Goal: Find specific fact: Find specific fact

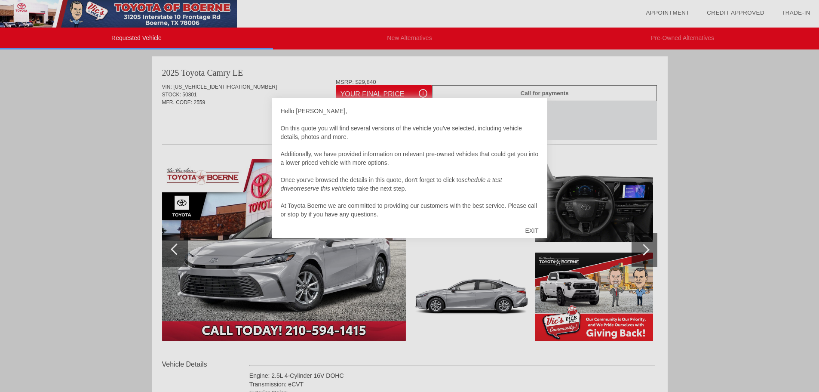
click at [534, 229] on div "EXIT" at bounding box center [531, 231] width 31 height 26
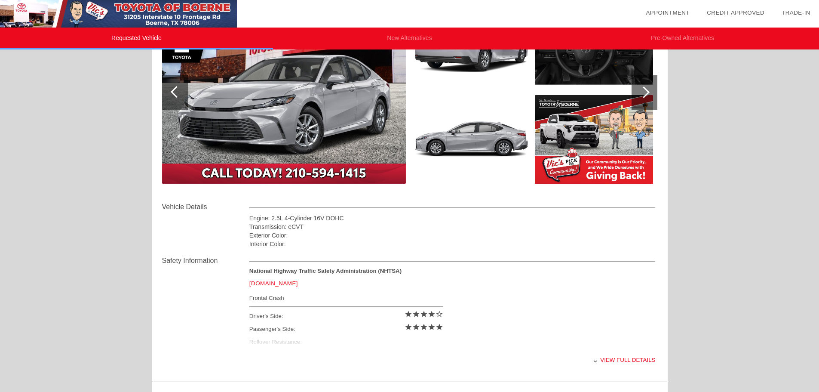
scroll to position [258, 0]
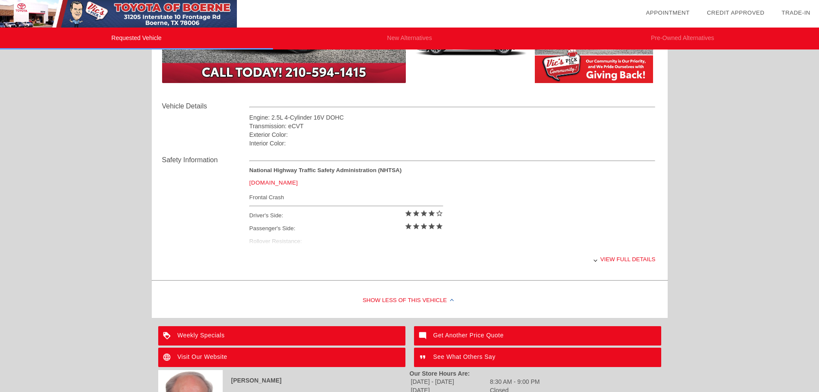
click at [598, 261] on div "View full details" at bounding box center [452, 259] width 406 height 21
click at [618, 258] on div "View less details" at bounding box center [452, 259] width 406 height 21
click at [445, 298] on div "Show Less of this Vehicle" at bounding box center [410, 300] width 516 height 34
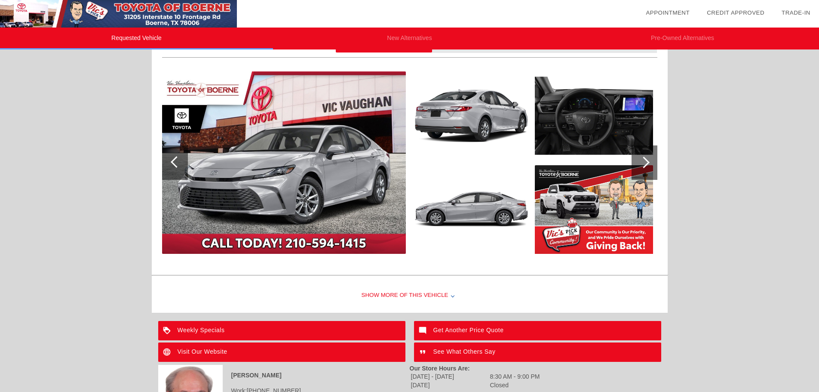
scroll to position [0, 0]
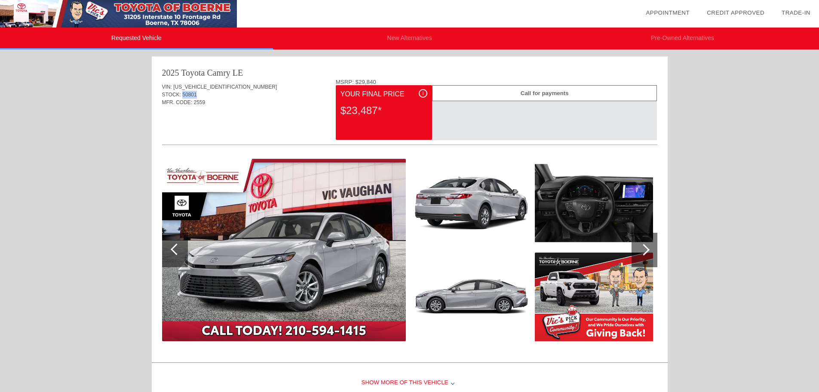
drag, startPoint x: 200, startPoint y: 94, endPoint x: 188, endPoint y: 95, distance: 11.2
click at [182, 94] on div "STOCK: 50801" at bounding box center [409, 95] width 495 height 8
copy span "50801"
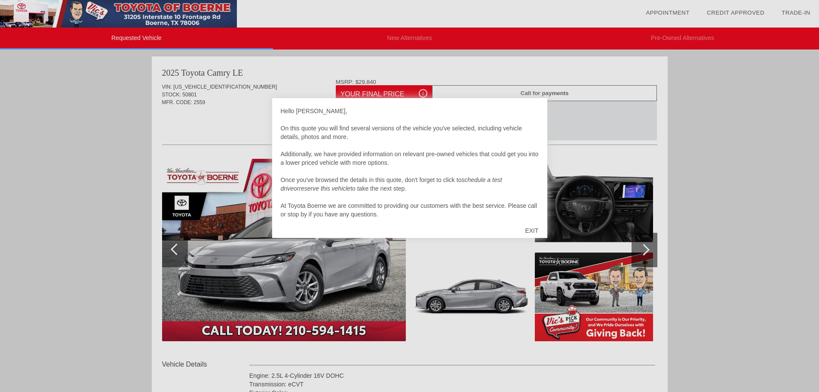
click at [528, 226] on div "EXIT" at bounding box center [531, 231] width 31 height 26
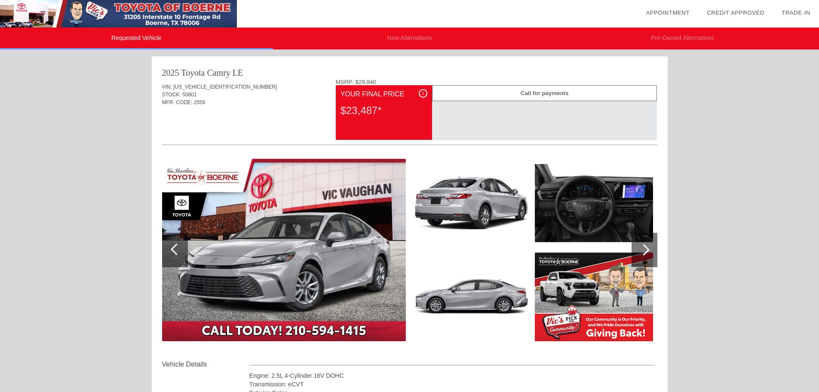
click at [123, 13] on img at bounding box center [118, 14] width 237 height 28
